Goal: Task Accomplishment & Management: Complete application form

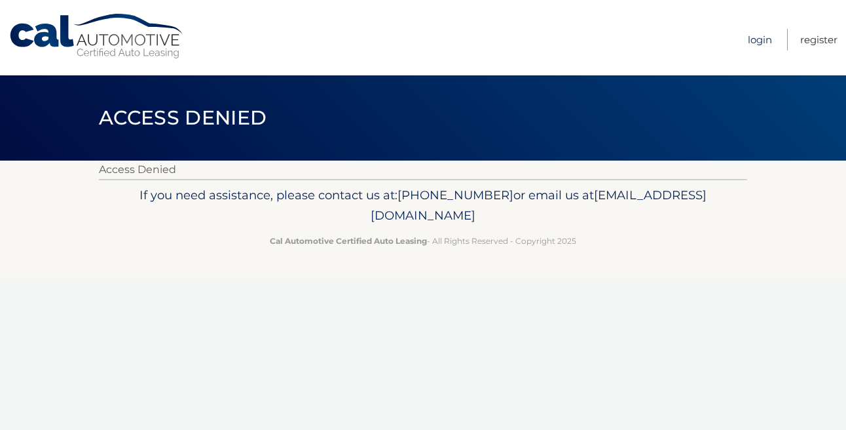
click at [761, 41] on link "Login" at bounding box center [760, 40] width 24 height 22
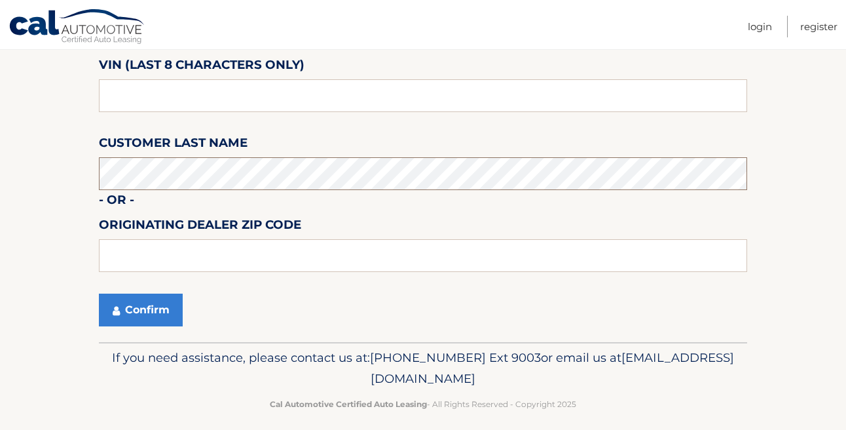
scroll to position [168, 0]
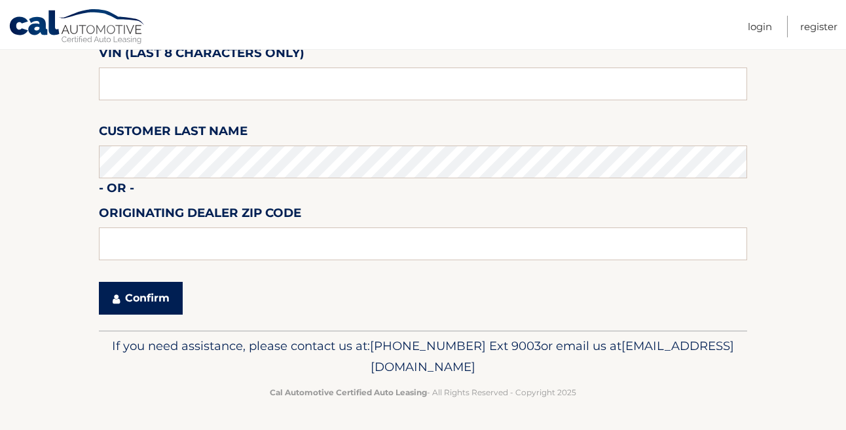
click at [124, 301] on button "Confirm" at bounding box center [141, 298] width 84 height 33
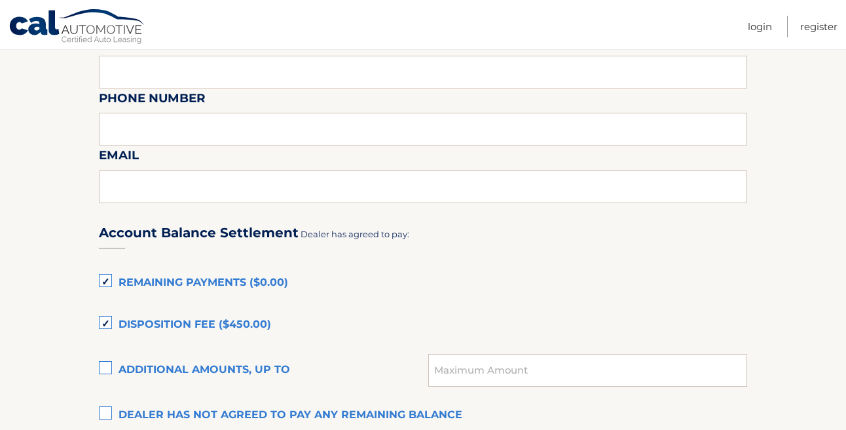
scroll to position [743, 0]
